Goal: Obtain resource: Obtain resource

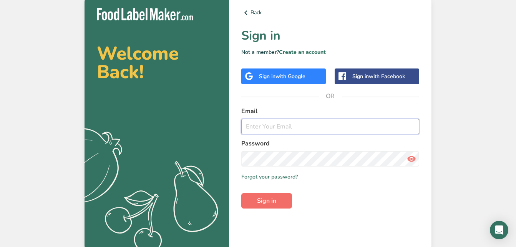
type input "[EMAIL_ADDRESS][DOMAIN_NAME]"
click at [285, 205] on button "Sign in" at bounding box center [266, 200] width 51 height 15
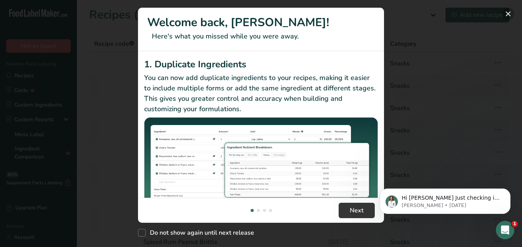
click at [510, 15] on button "New Features" at bounding box center [508, 14] width 12 height 12
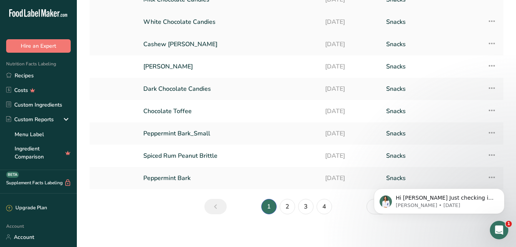
scroll to position [90, 0]
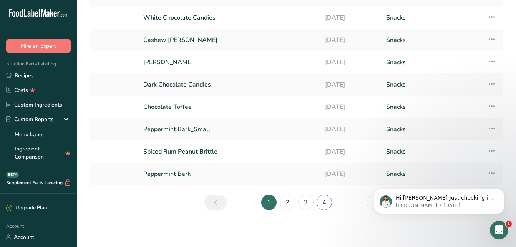
click at [323, 204] on link "4" at bounding box center [324, 202] width 15 height 15
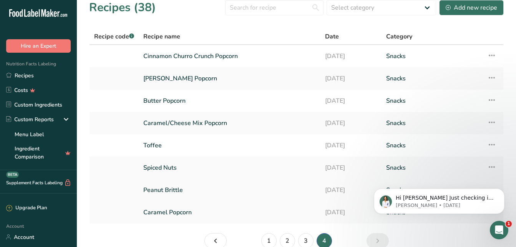
scroll to position [46, 0]
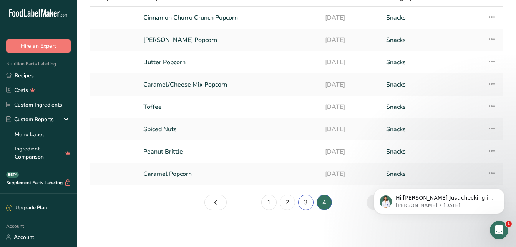
click at [306, 205] on link "3" at bounding box center [305, 202] width 15 height 15
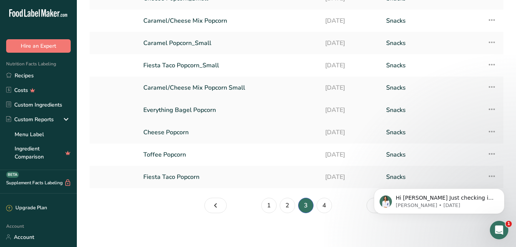
scroll to position [90, 0]
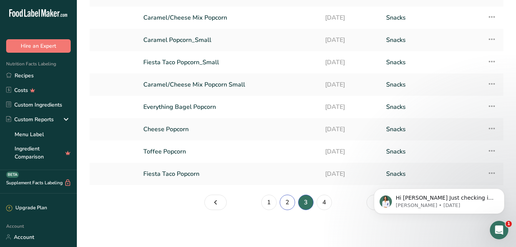
click at [287, 197] on link "2" at bounding box center [287, 202] width 15 height 15
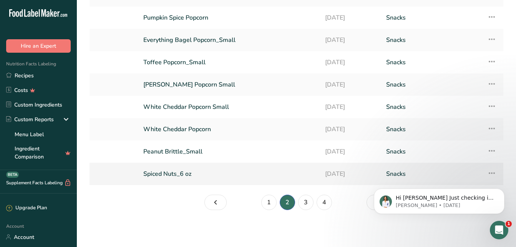
click at [168, 172] on link "Spiced Nuts_6 oz" at bounding box center [229, 174] width 173 height 16
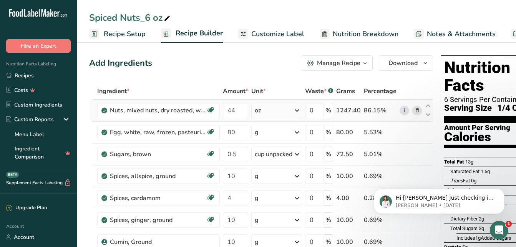
drag, startPoint x: 20, startPoint y: 75, endPoint x: 128, endPoint y: 101, distance: 111.2
click at [21, 75] on link "Recipes" at bounding box center [38, 75] width 77 height 15
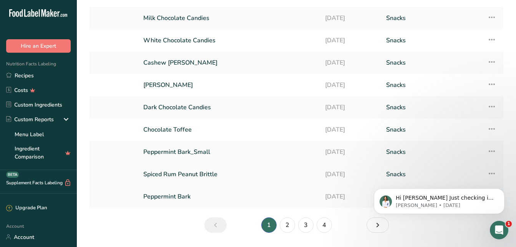
scroll to position [90, 0]
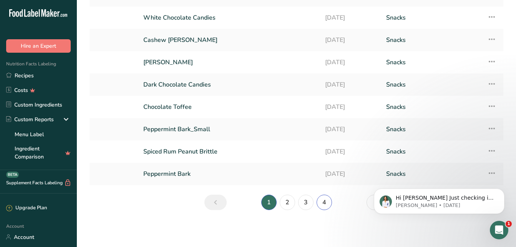
click at [327, 205] on link "4" at bounding box center [324, 202] width 15 height 15
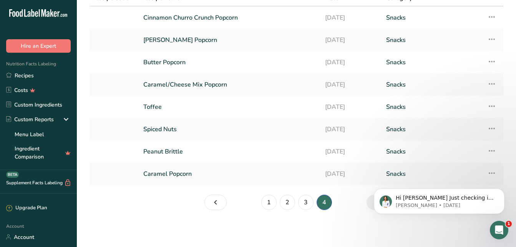
scroll to position [46, 0]
click at [166, 130] on link "Spiced Nuts" at bounding box center [229, 129] width 173 height 16
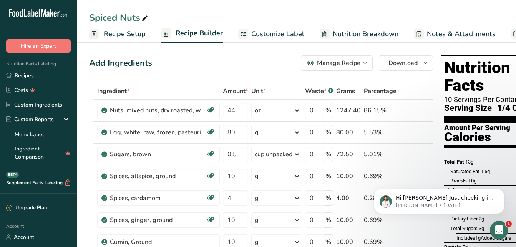
click at [265, 32] on span "Customize Label" at bounding box center [277, 34] width 53 height 10
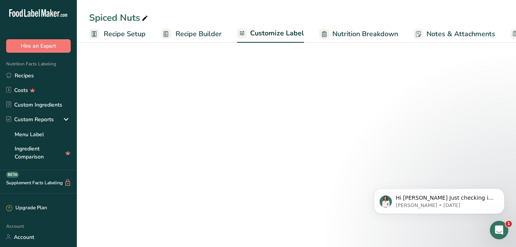
scroll to position [0, 76]
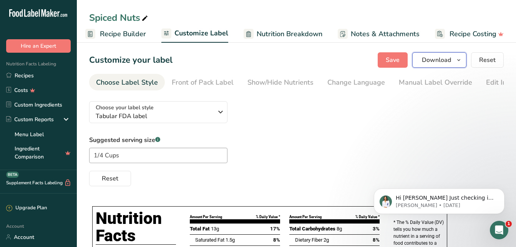
click at [461, 60] on icon "button" at bounding box center [459, 60] width 6 height 10
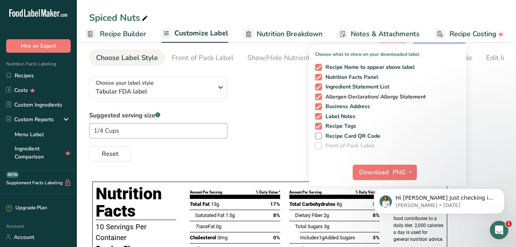
scroll to position [38, 0]
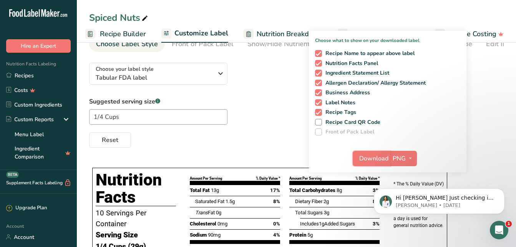
click at [374, 155] on span "Download" at bounding box center [373, 158] width 29 height 9
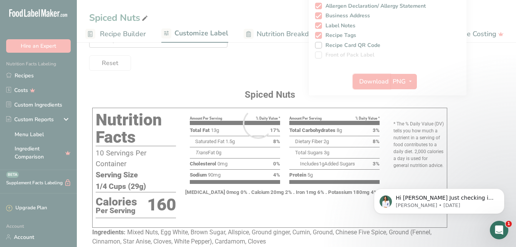
scroll to position [0, 0]
